Goal: Register for event/course

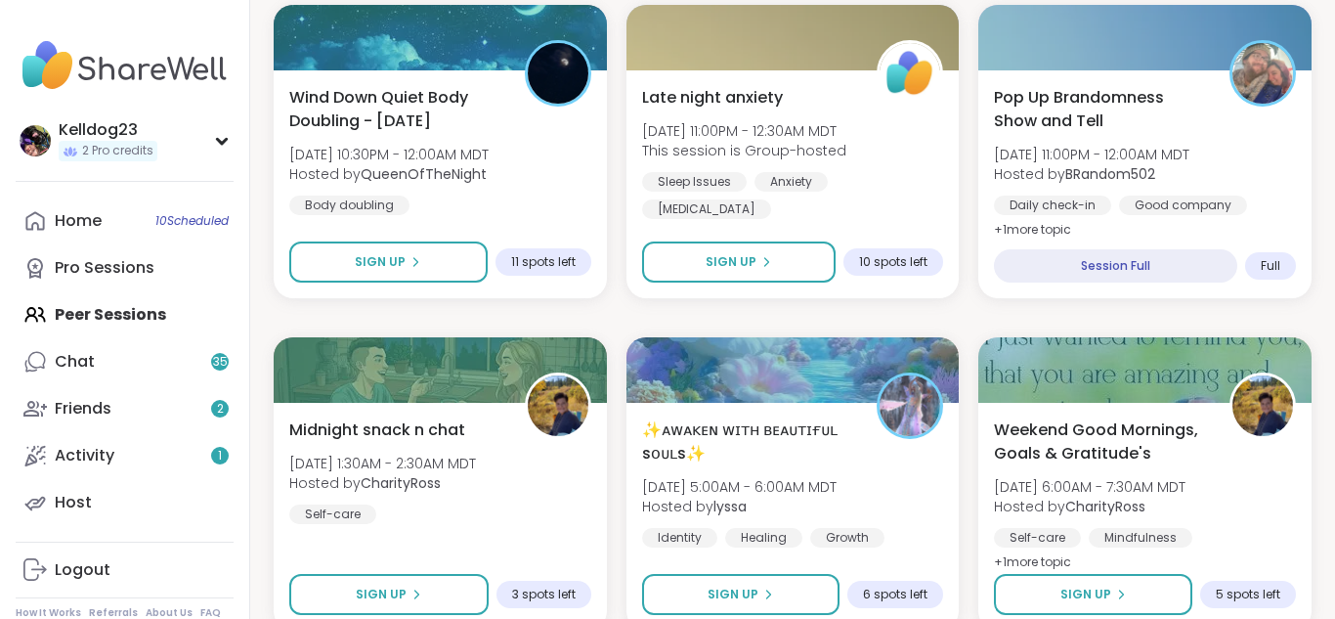
scroll to position [1368, 0]
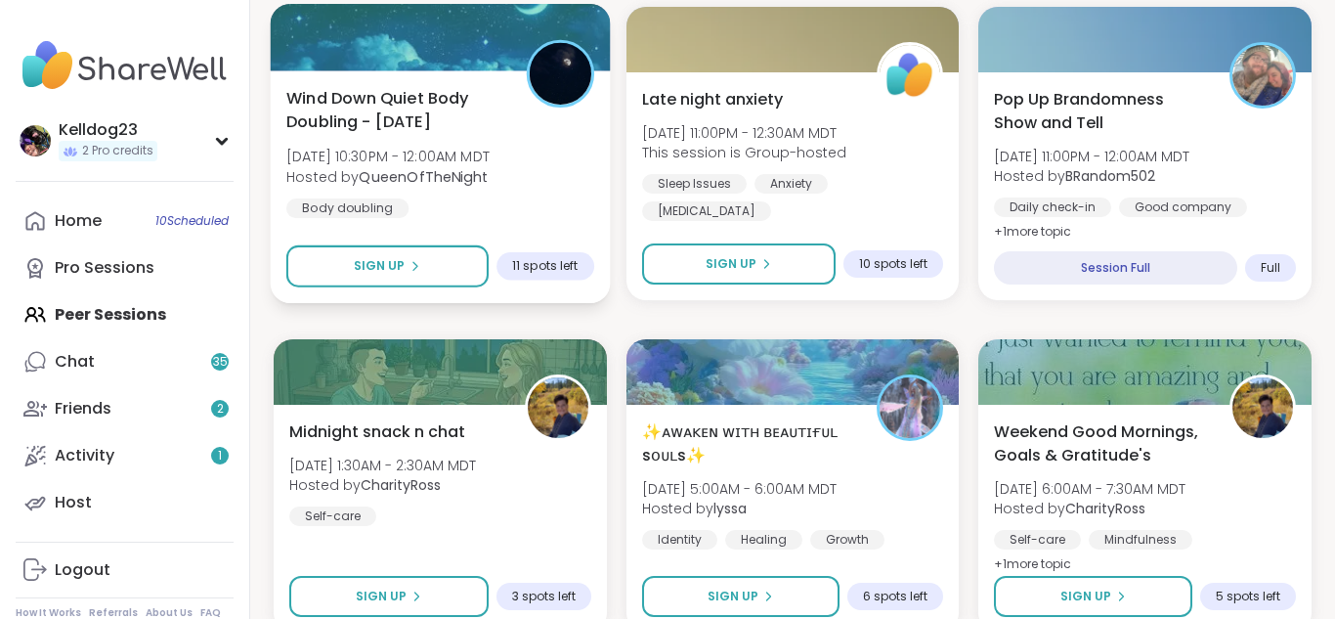
click at [551, 234] on div "Wind Down Quiet Body Doubling - [DATE] [DATE] 10:30PM - 12:00AM MDT Hosted by Q…" at bounding box center [440, 186] width 339 height 233
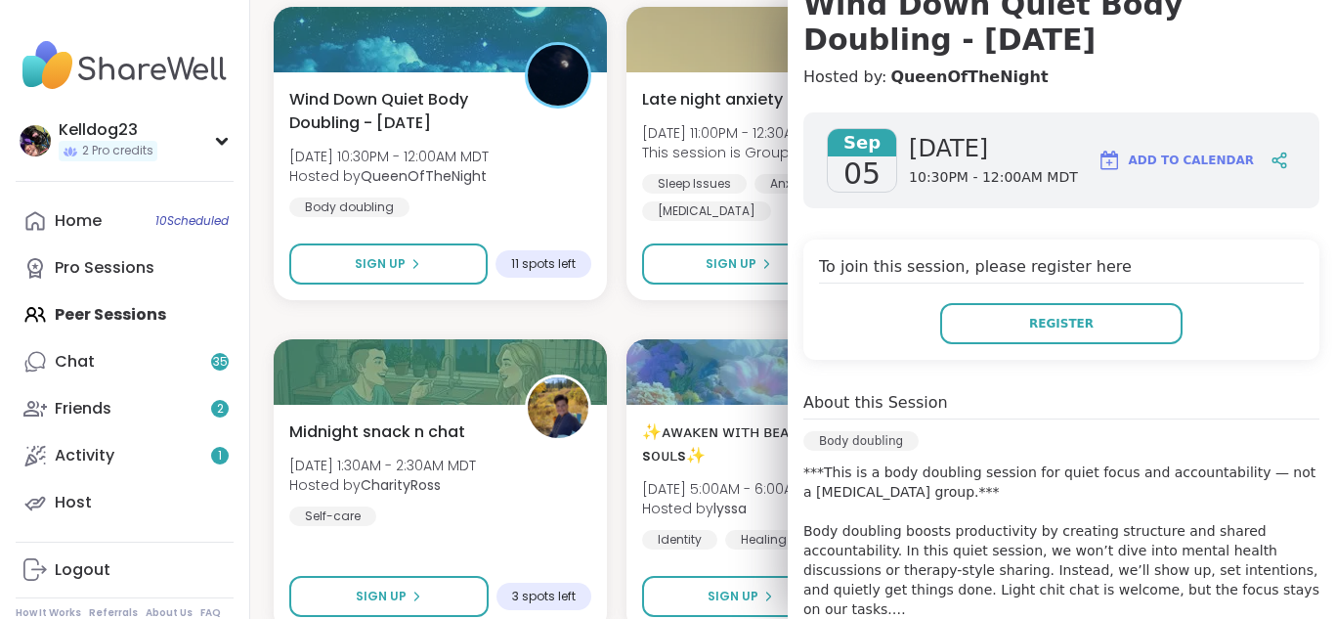
scroll to position [191, 0]
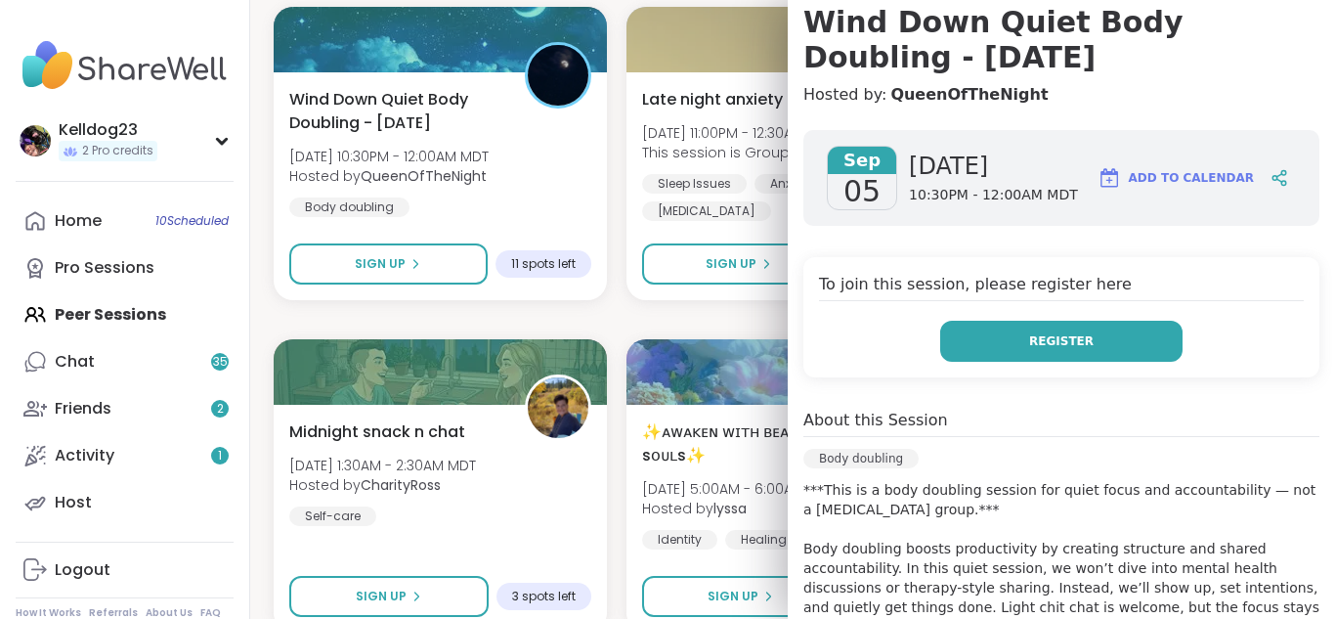
click at [1009, 353] on button "Register" at bounding box center [1061, 341] width 242 height 41
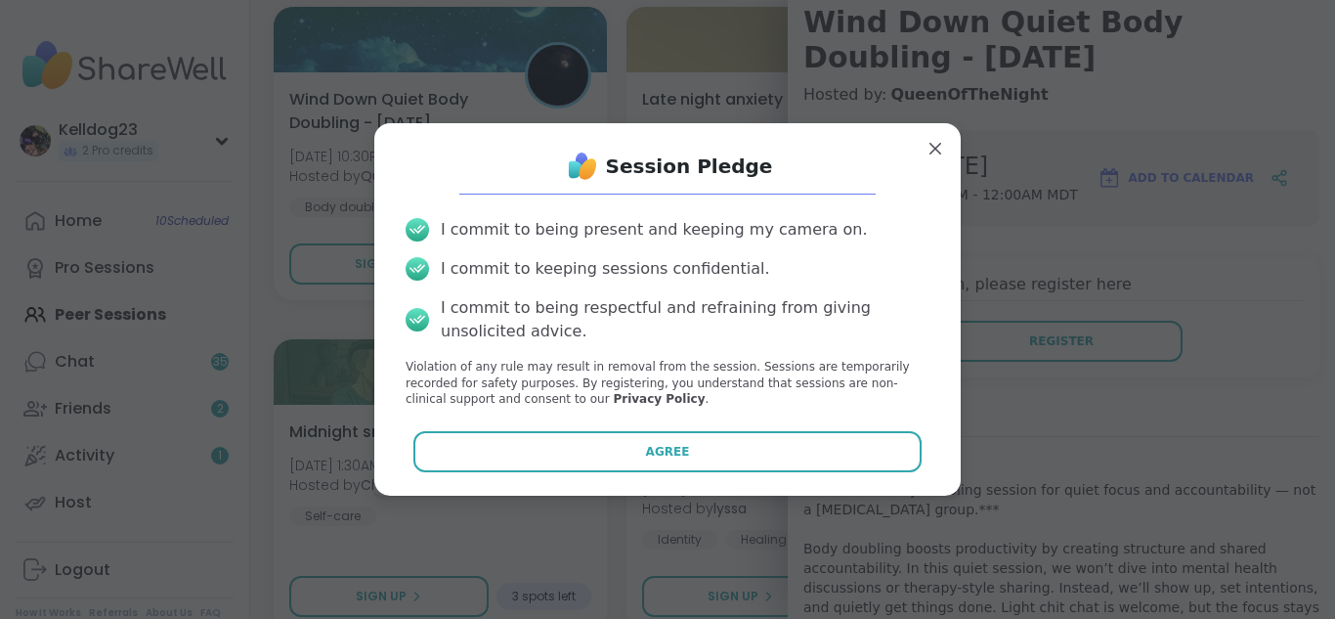
click at [770, 473] on div "Session Pledge I commit to being present and keeping my camera on. I commit to …" at bounding box center [667, 309] width 555 height 341
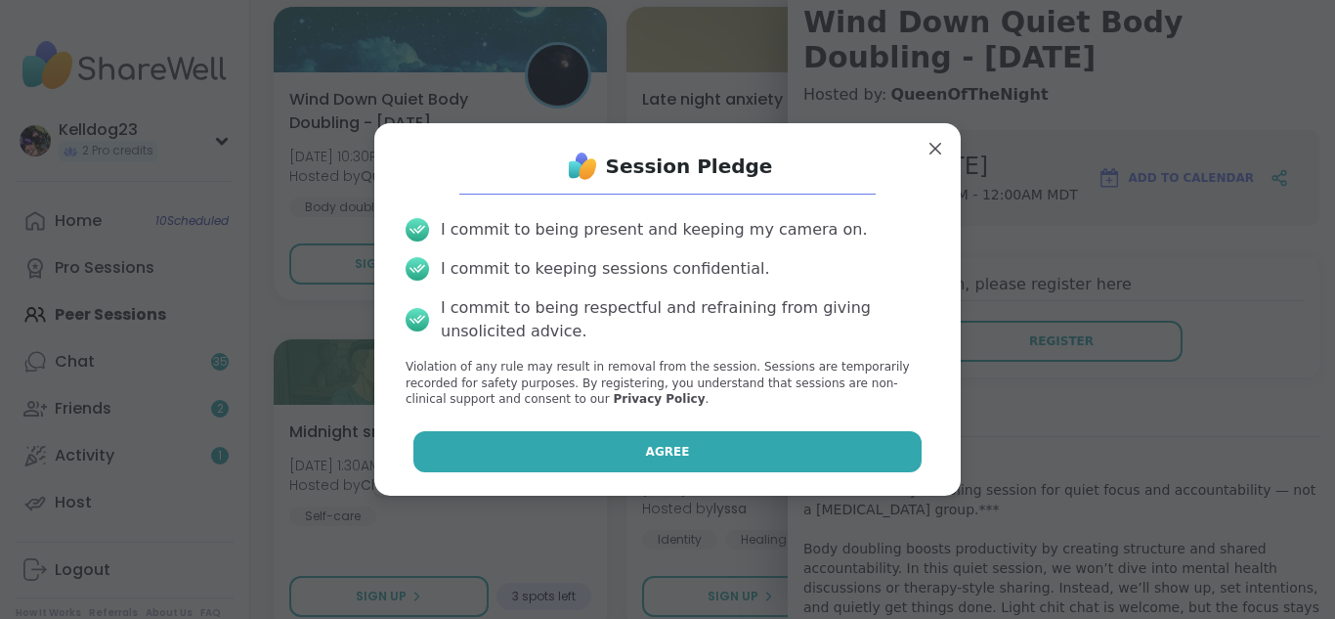
click at [804, 466] on button "Agree" at bounding box center [667, 451] width 509 height 41
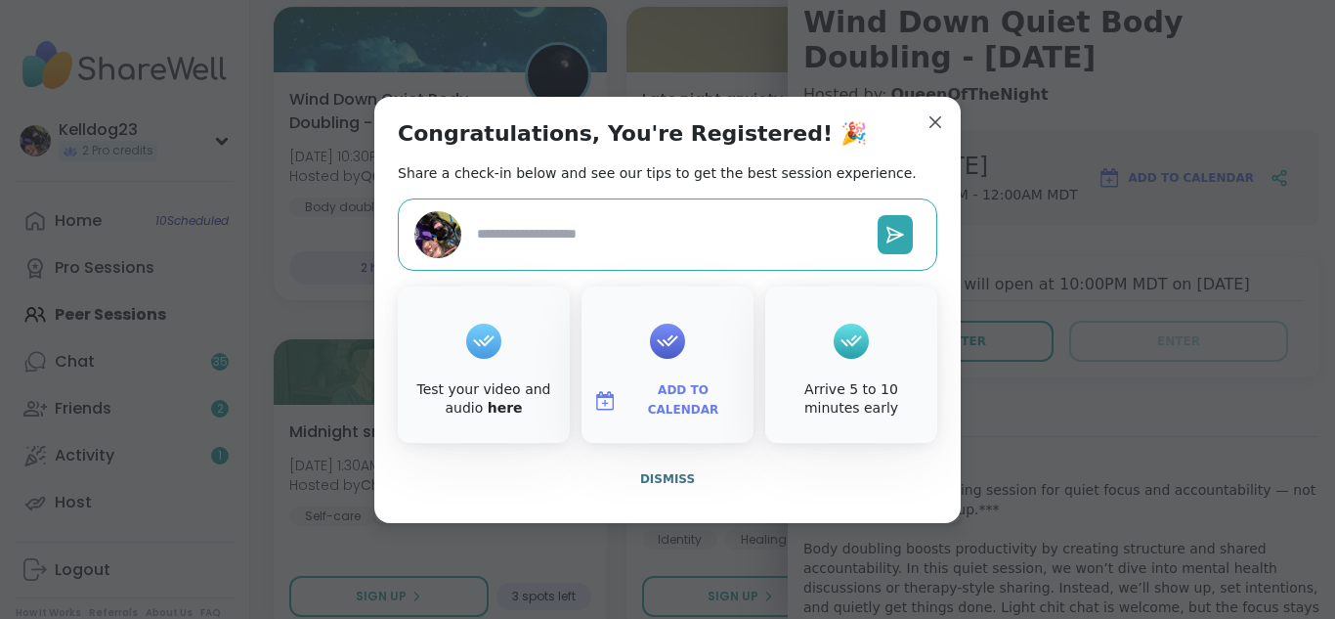
type textarea "*"
click at [667, 472] on span "Dismiss" at bounding box center [667, 479] width 55 height 14
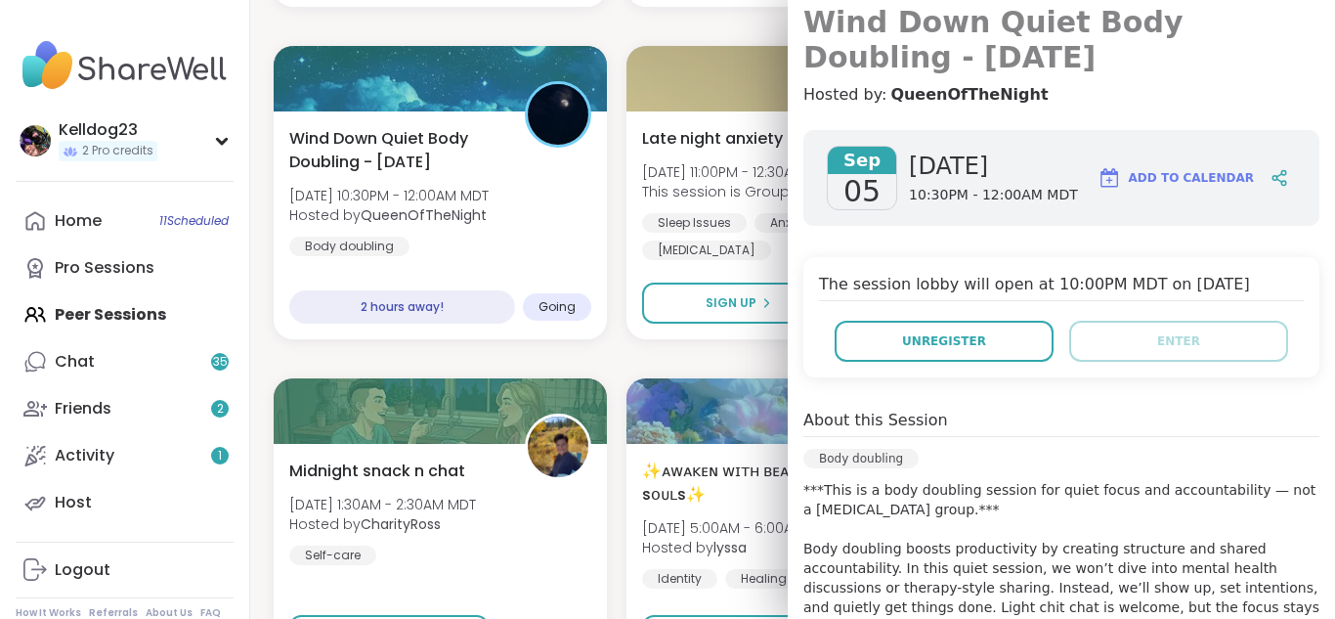
scroll to position [1290, 0]
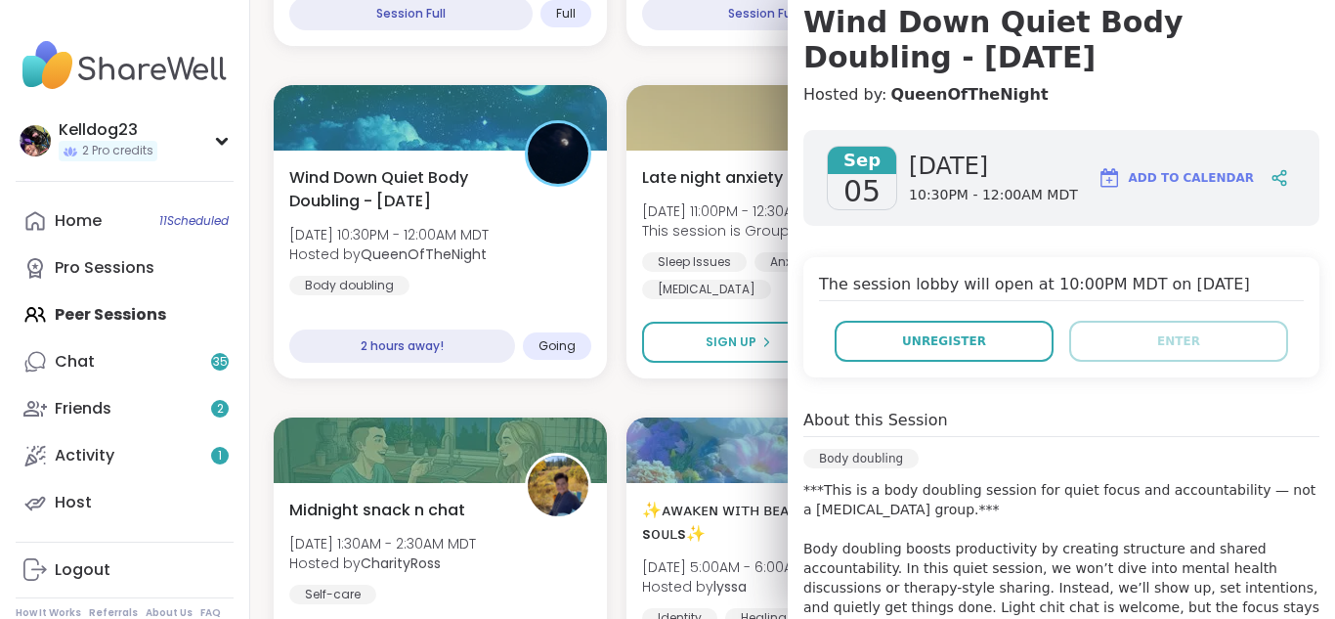
click at [1236, 100] on h4 "Hosted by: QueenOfTheNight" at bounding box center [1061, 94] width 516 height 23
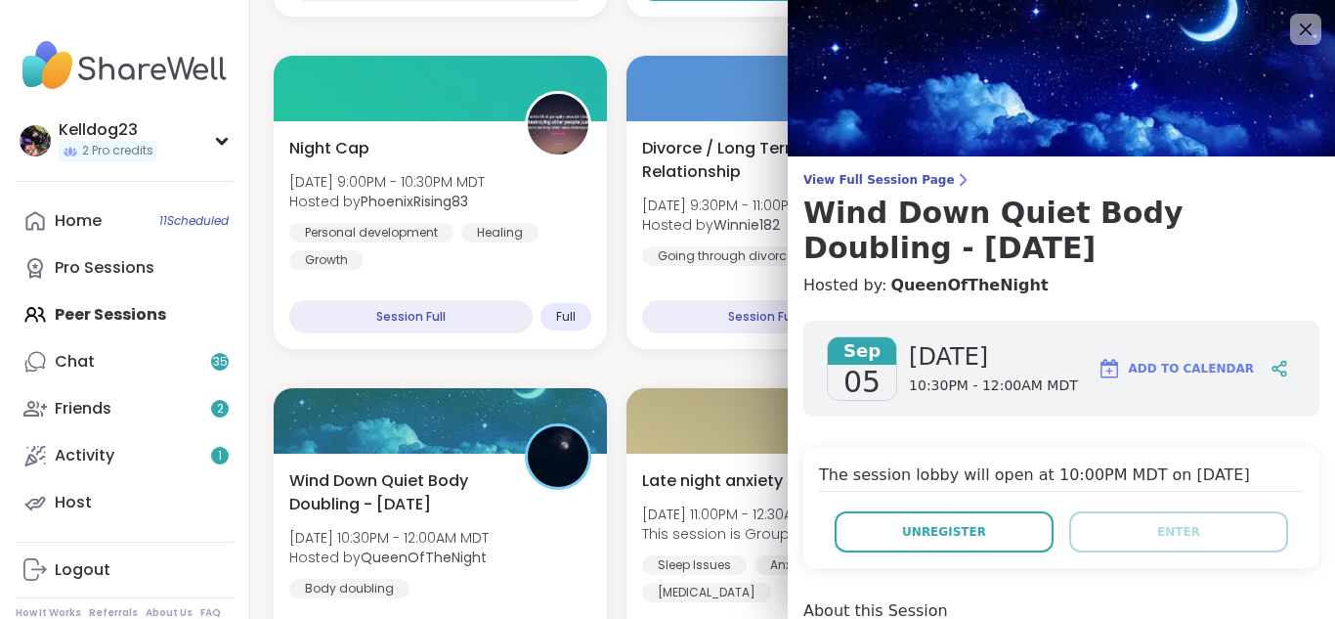
scroll to position [977, 0]
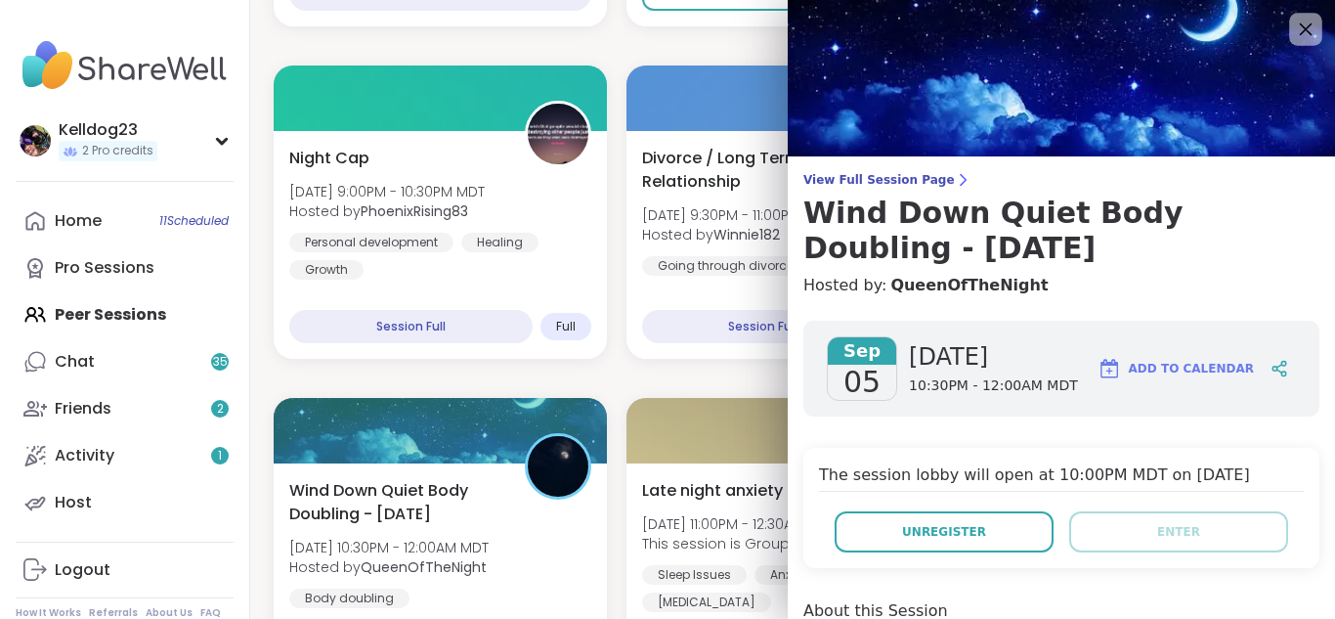
click at [1311, 33] on icon at bounding box center [1306, 29] width 13 height 13
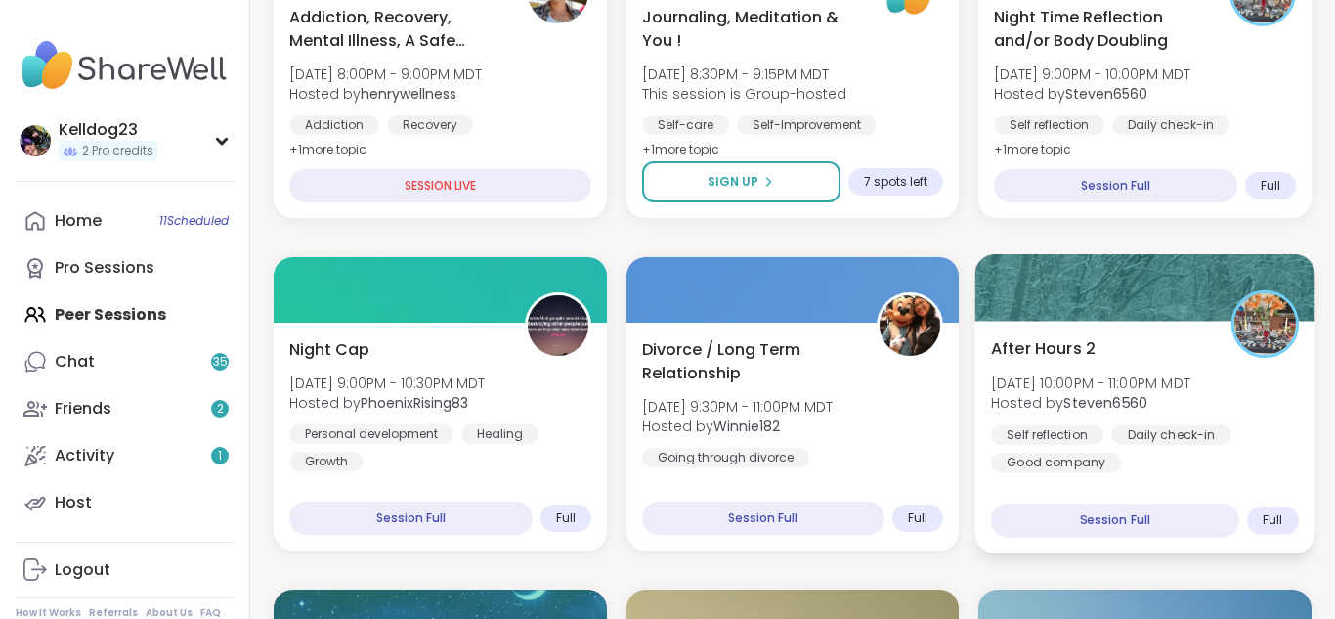
scroll to position [782, 0]
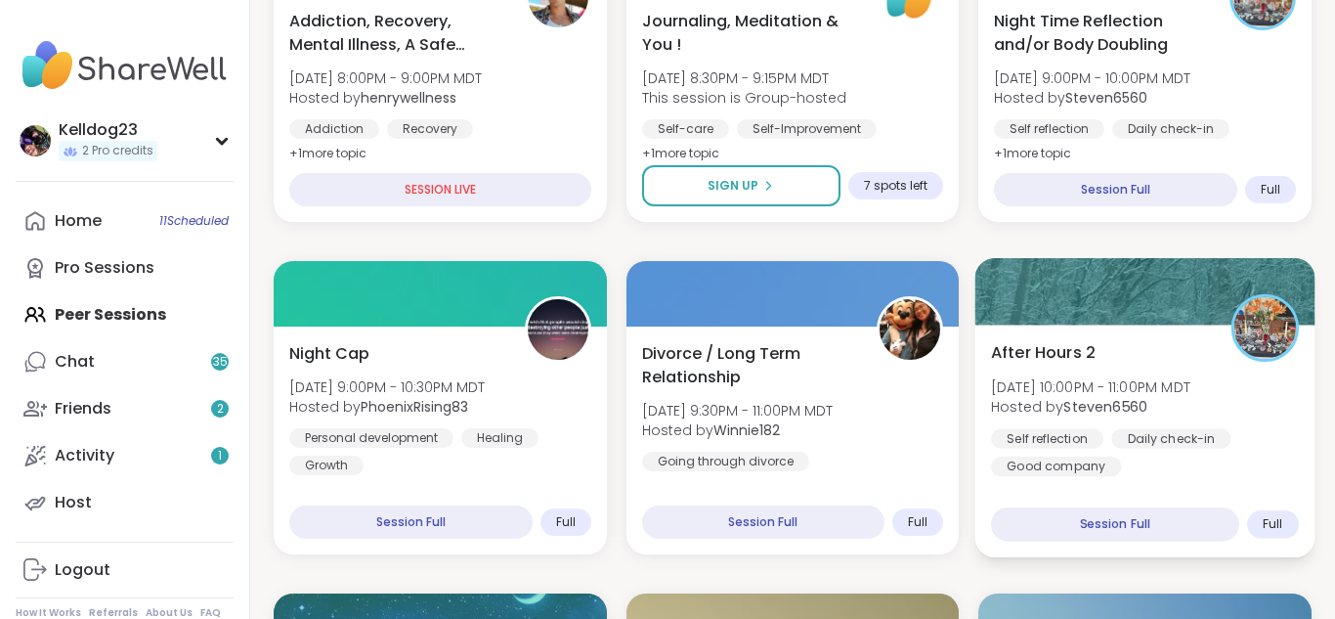
click at [1078, 325] on div "After Hours 2 [DATE] 10:00PM - 11:00PM MDT Hosted by Steven6560 Self reflection…" at bounding box center [1145, 441] width 339 height 233
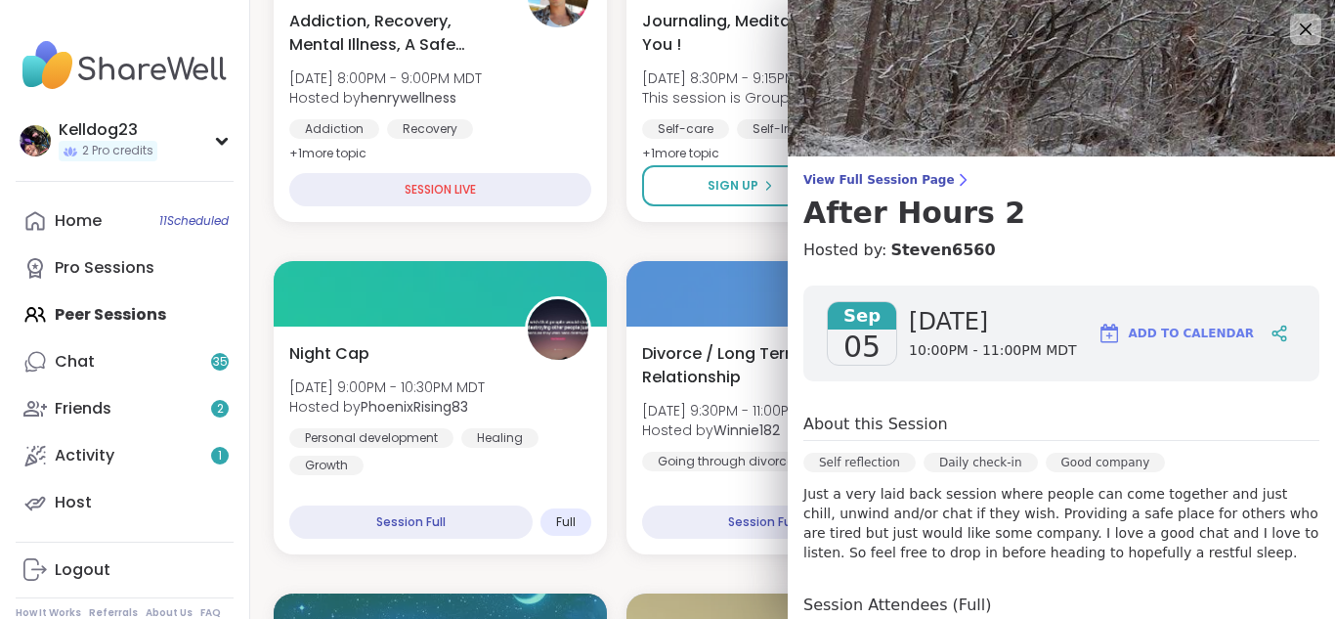
click at [1057, 491] on p "Just a very laid back session where people can come together and just chill, un…" at bounding box center [1061, 523] width 516 height 78
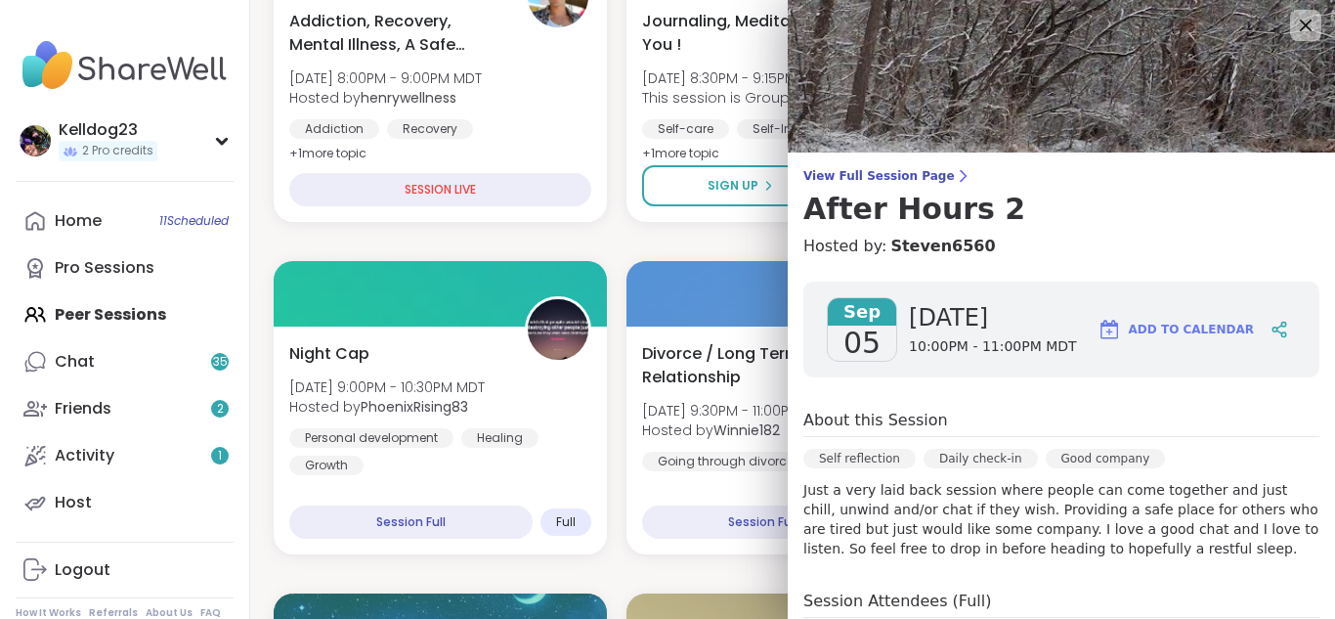
scroll to position [0, 0]
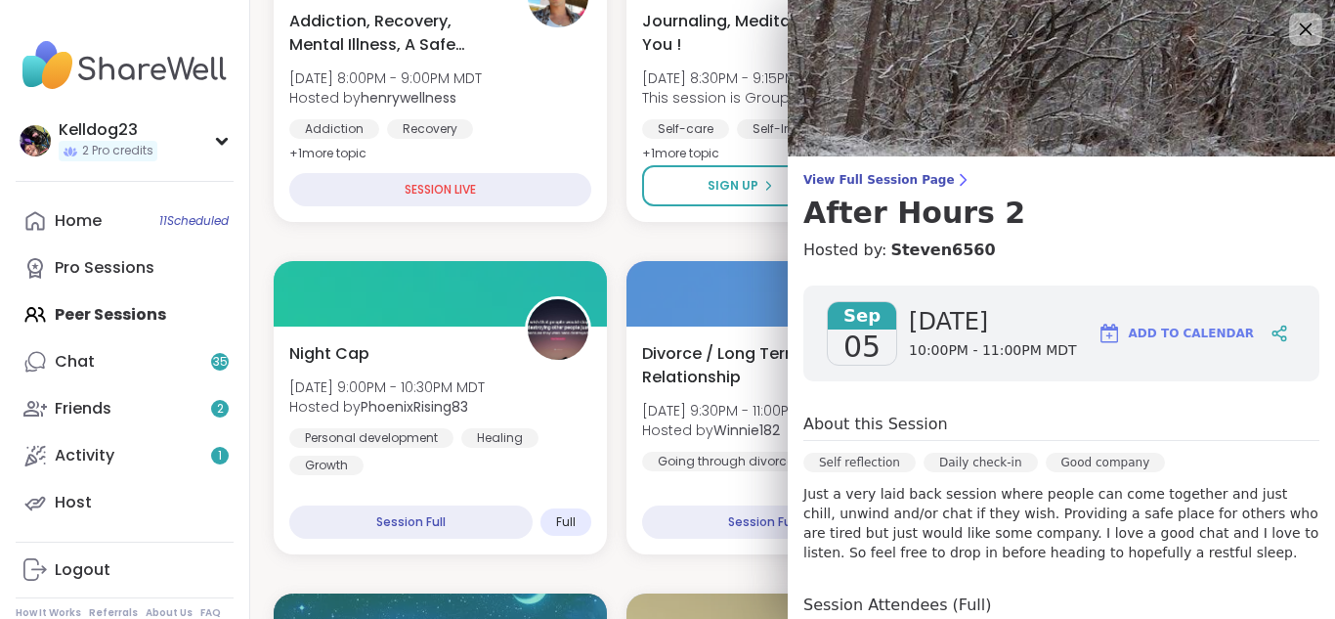
click at [1299, 39] on icon at bounding box center [1305, 29] width 24 height 24
